Goal: Information Seeking & Learning: Learn about a topic

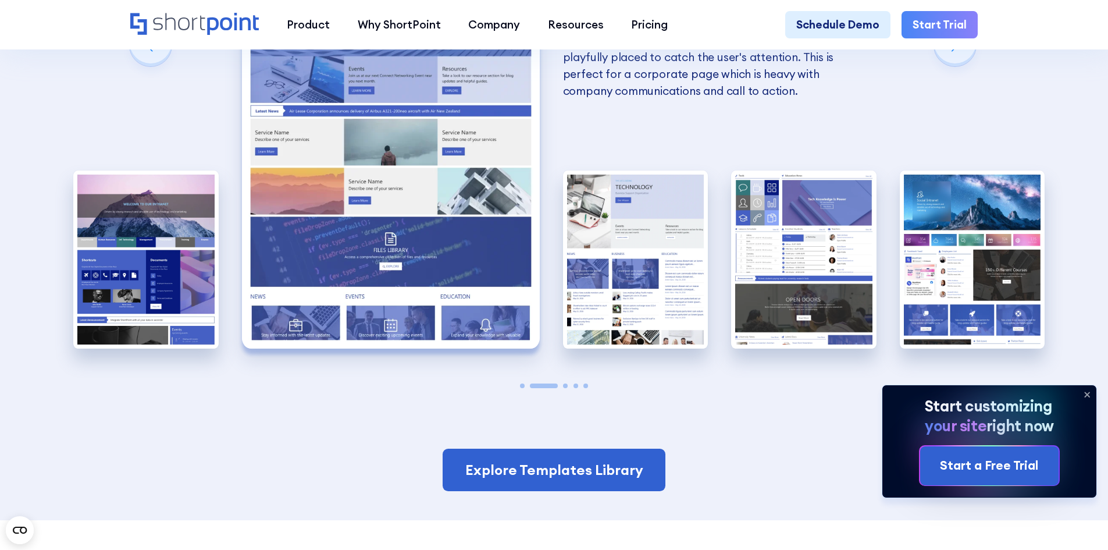
scroll to position [2849, 0]
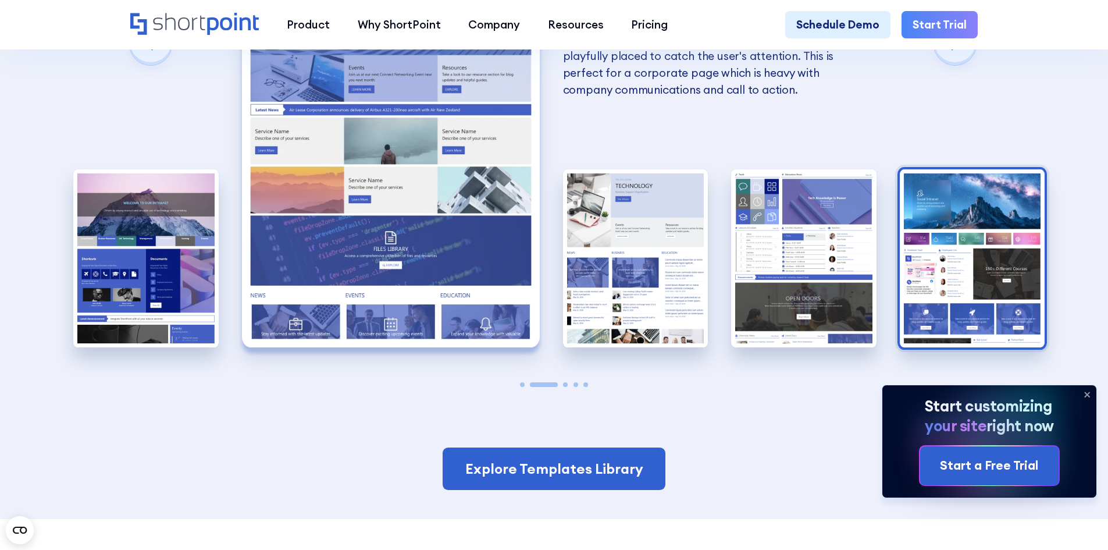
click at [1000, 209] on img "5 / 5" at bounding box center [972, 258] width 145 height 179
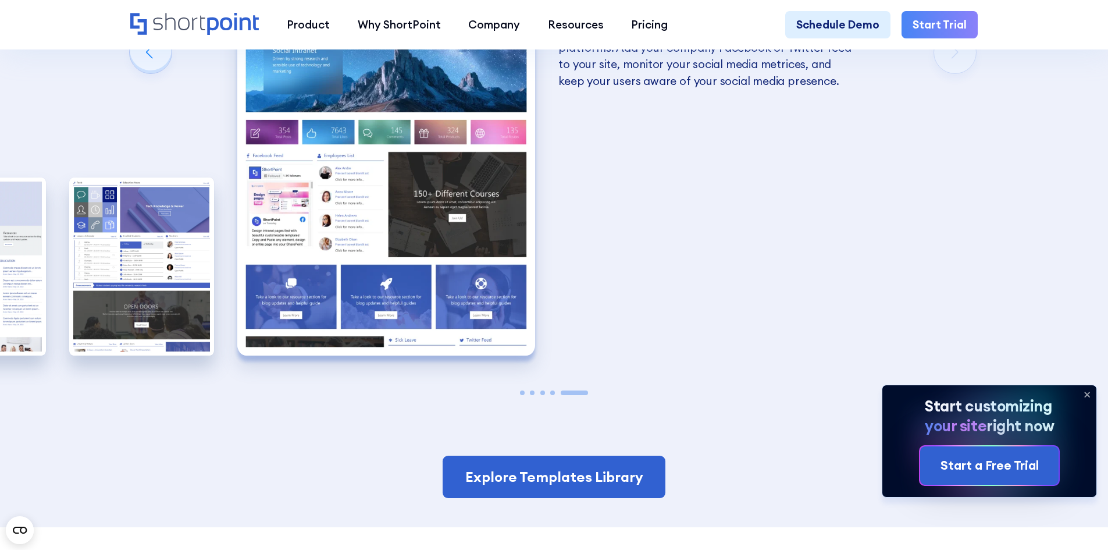
scroll to position [2847, 0]
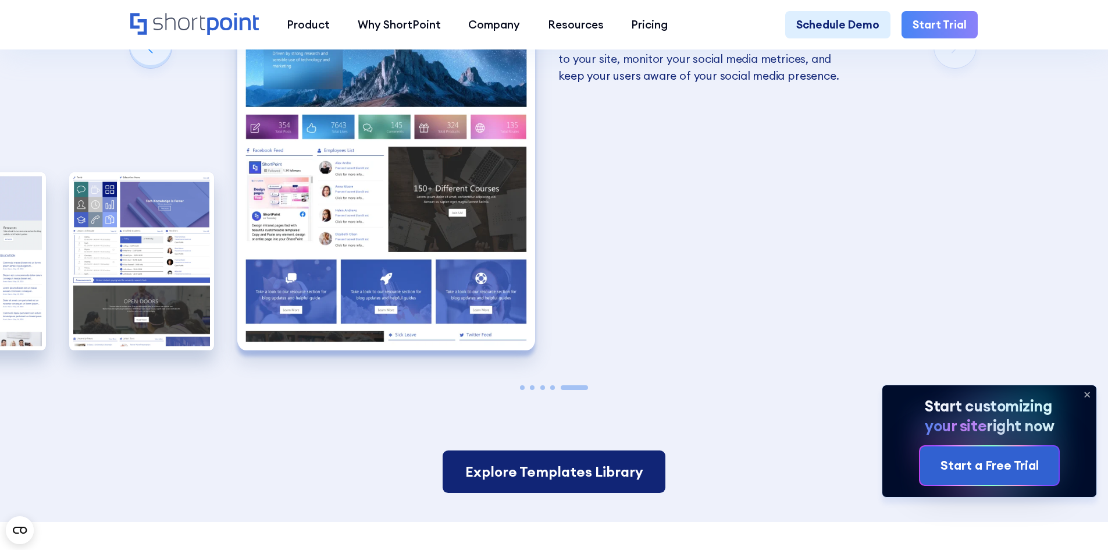
click at [563, 473] on link "Explore Templates Library" at bounding box center [554, 471] width 222 height 43
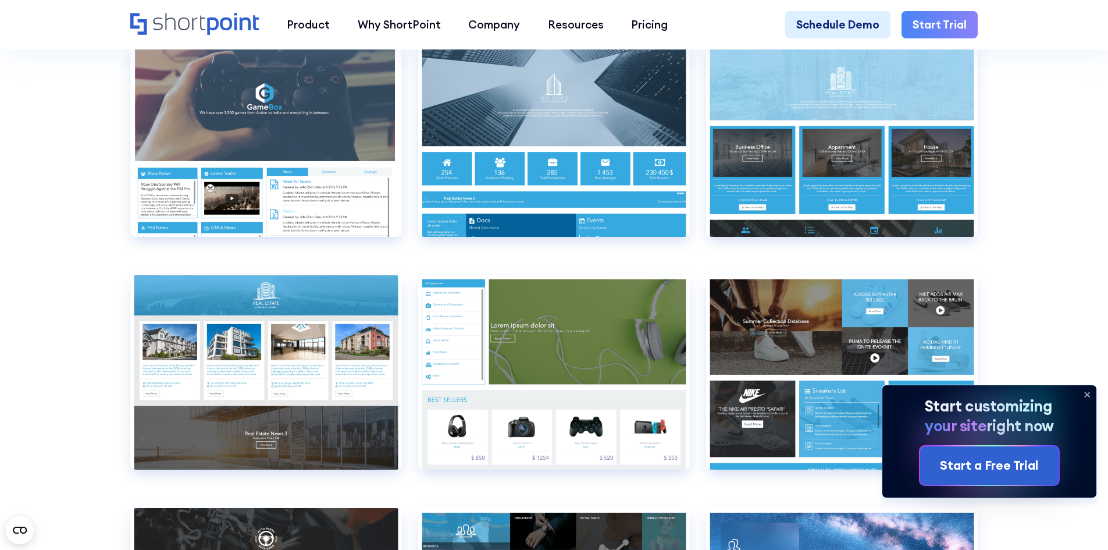
scroll to position [7909, 0]
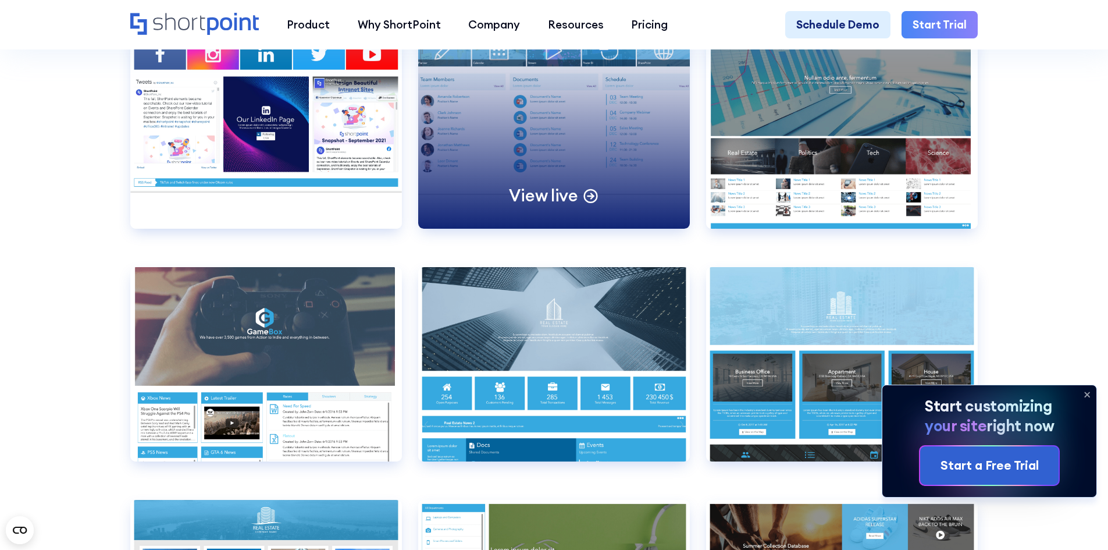
click at [562, 133] on div "View live" at bounding box center [554, 131] width 272 height 194
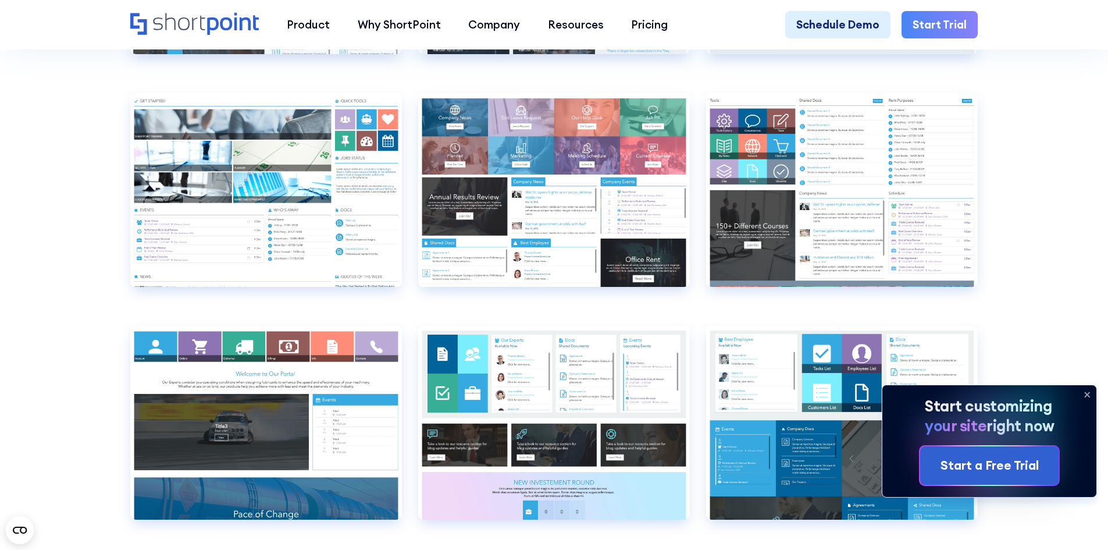
scroll to position [6455, 0]
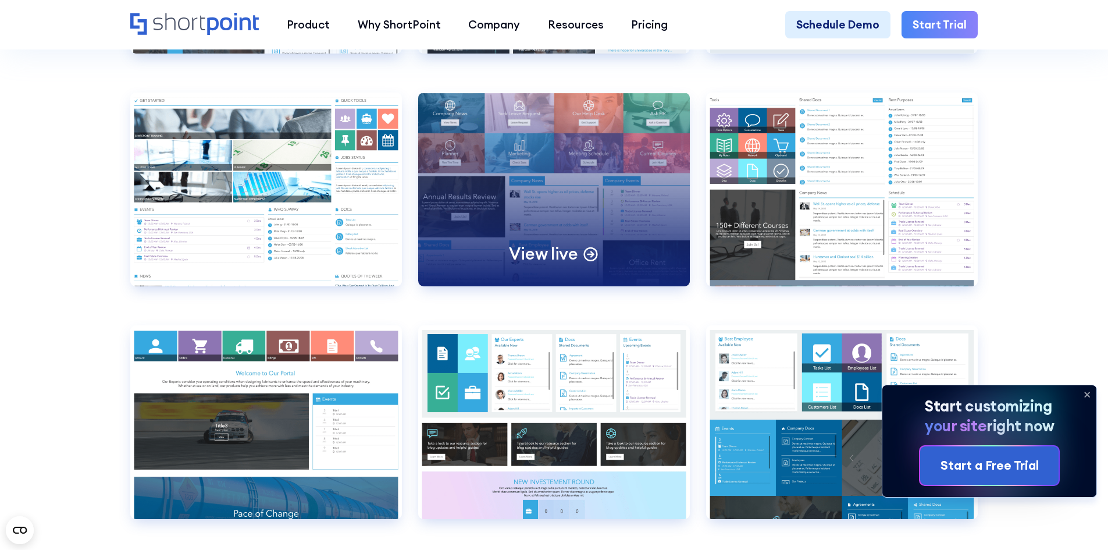
click at [582, 224] on div "View live" at bounding box center [554, 189] width 272 height 194
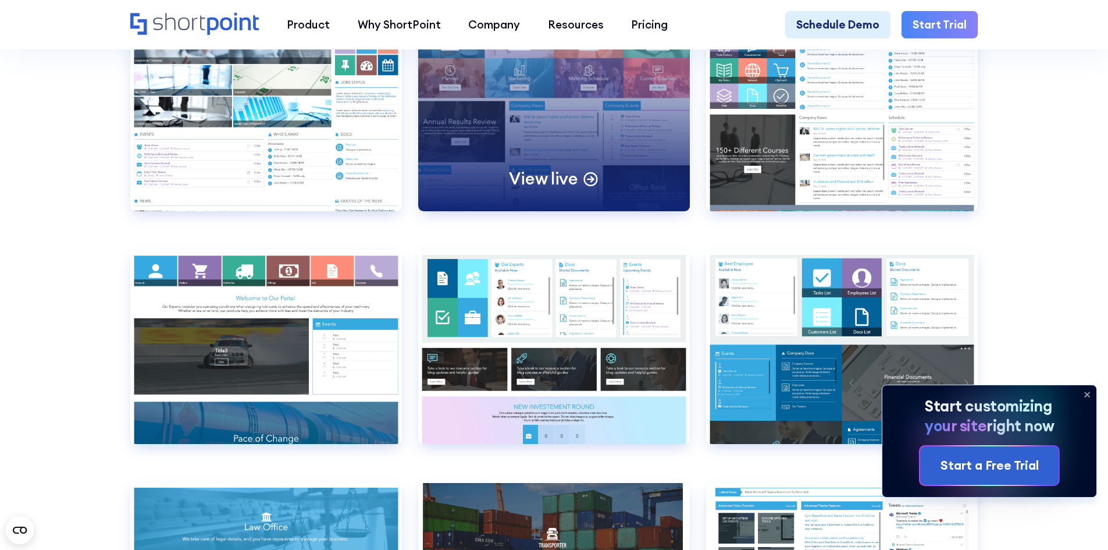
scroll to position [6804, 0]
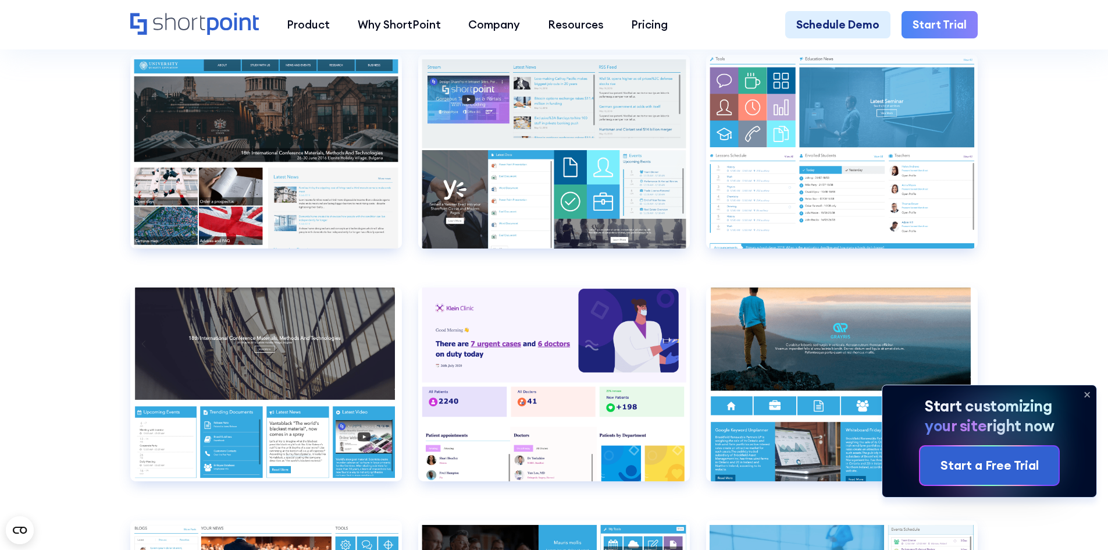
scroll to position [5583, 0]
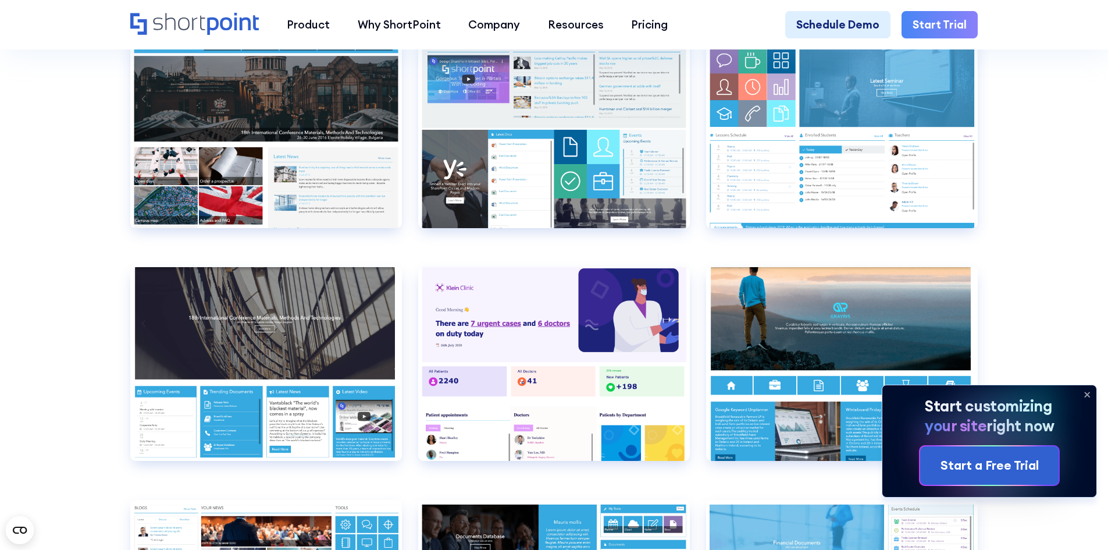
click at [1088, 392] on icon at bounding box center [1087, 394] width 19 height 19
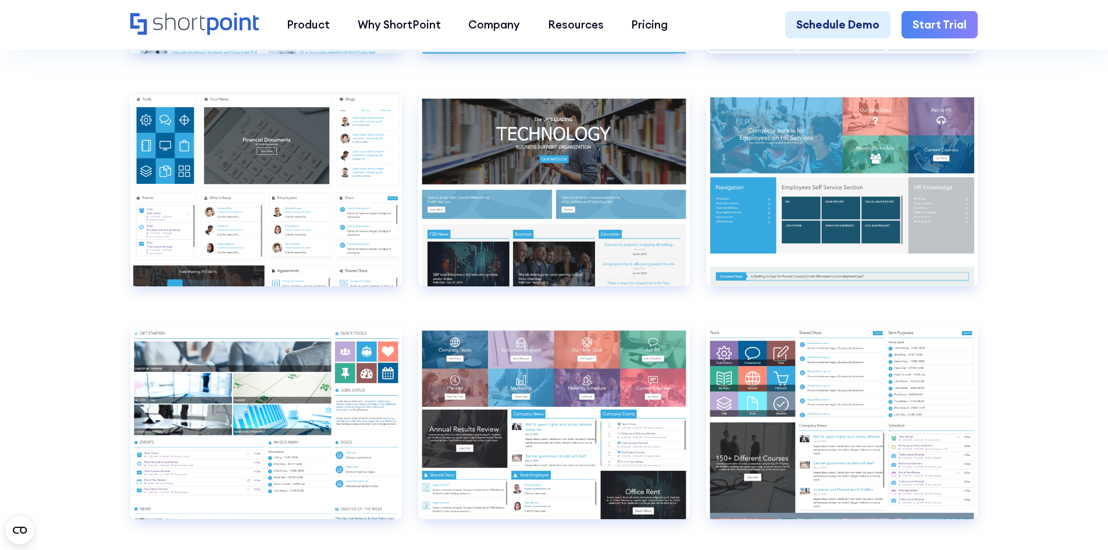
scroll to position [5931, 0]
